Goal: Check status

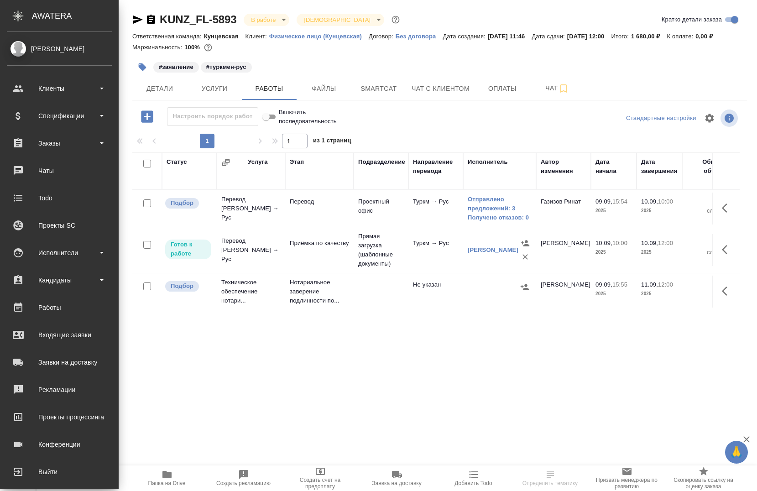
click at [485, 210] on link "Отправлено предложений: 3" at bounding box center [499, 204] width 64 height 18
click at [472, 222] on link "Получено отказов: 0" at bounding box center [499, 217] width 64 height 9
